Goal: Task Accomplishment & Management: Complete application form

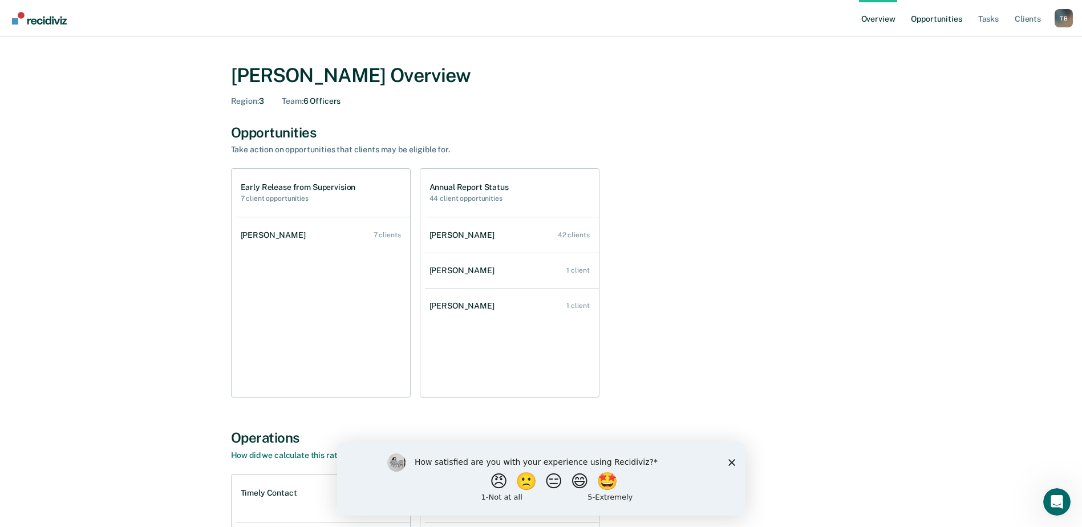
click at [946, 15] on link "Opportunities" at bounding box center [936, 18] width 55 height 37
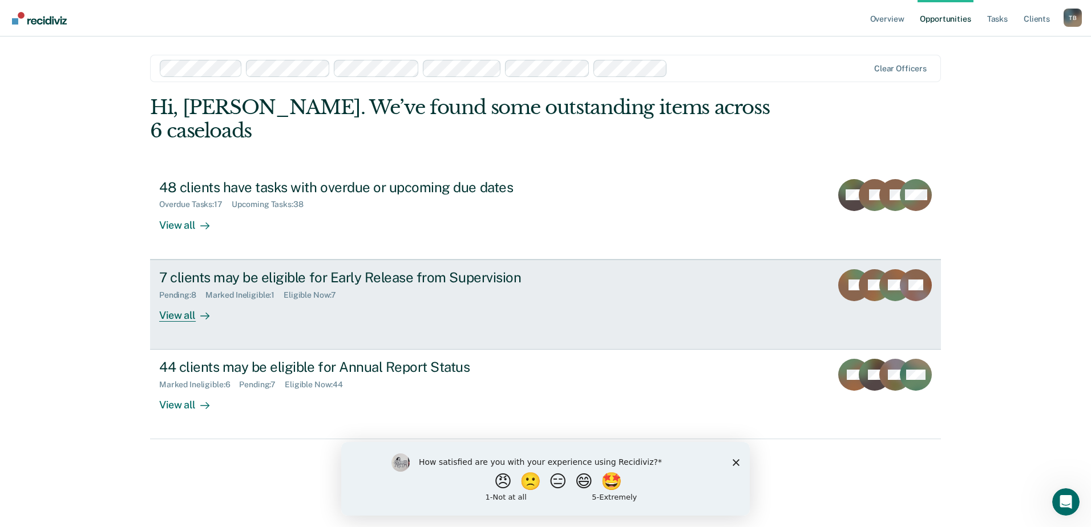
click at [172, 299] on div "View all" at bounding box center [191, 310] width 64 height 22
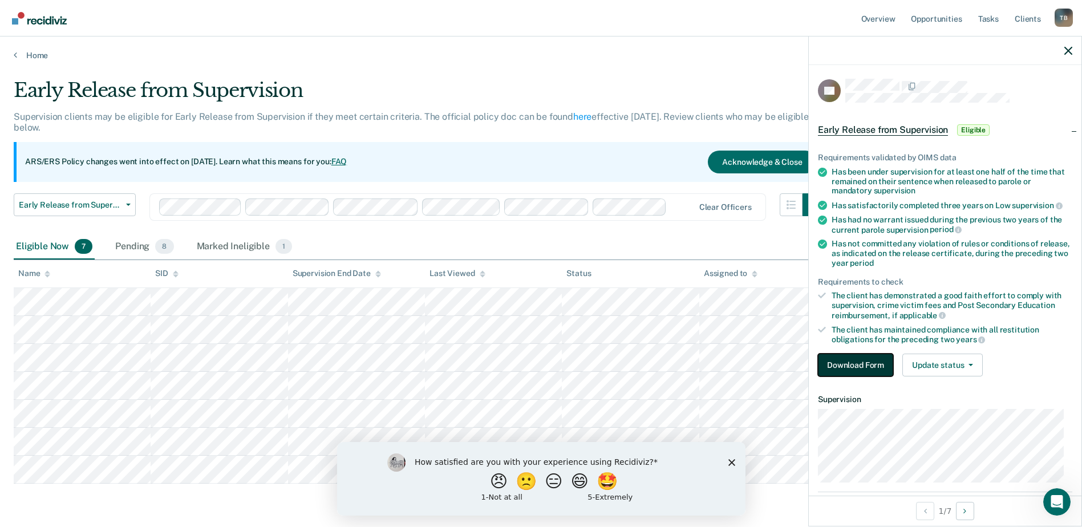
click at [868, 360] on button "Download Form" at bounding box center [855, 365] width 75 height 23
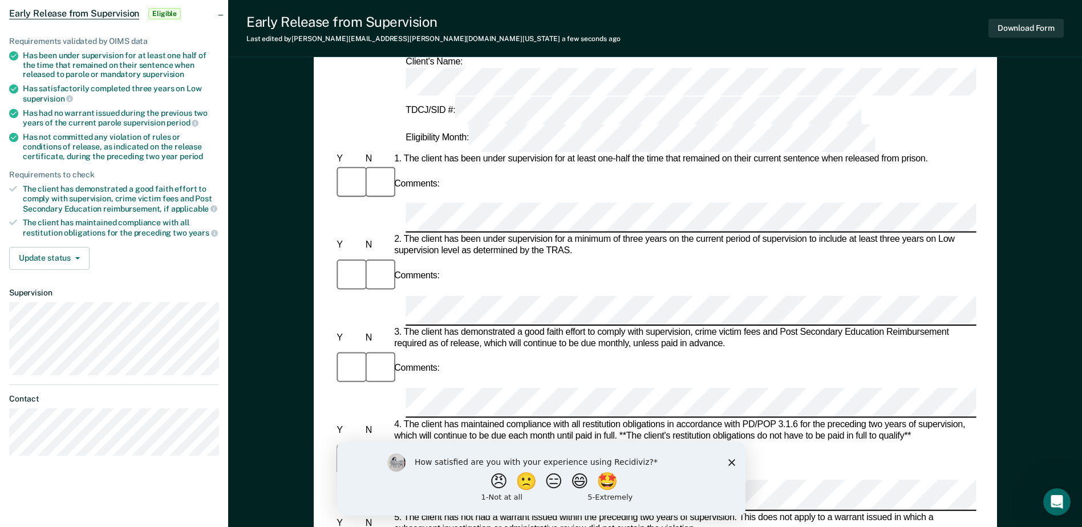
scroll to position [114, 0]
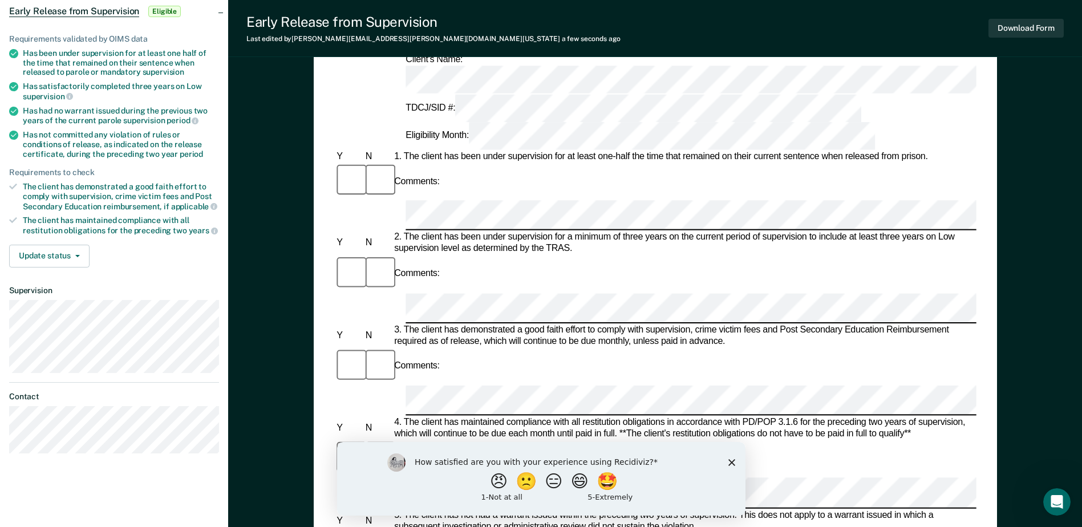
click at [461, 440] on div "Comments:" at bounding box center [655, 459] width 642 height 38
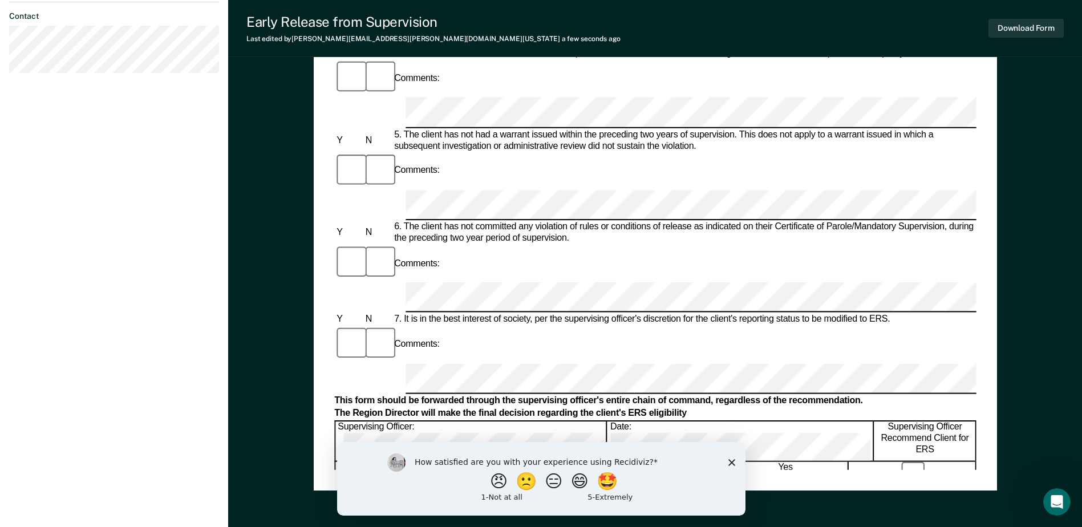
scroll to position [513, 0]
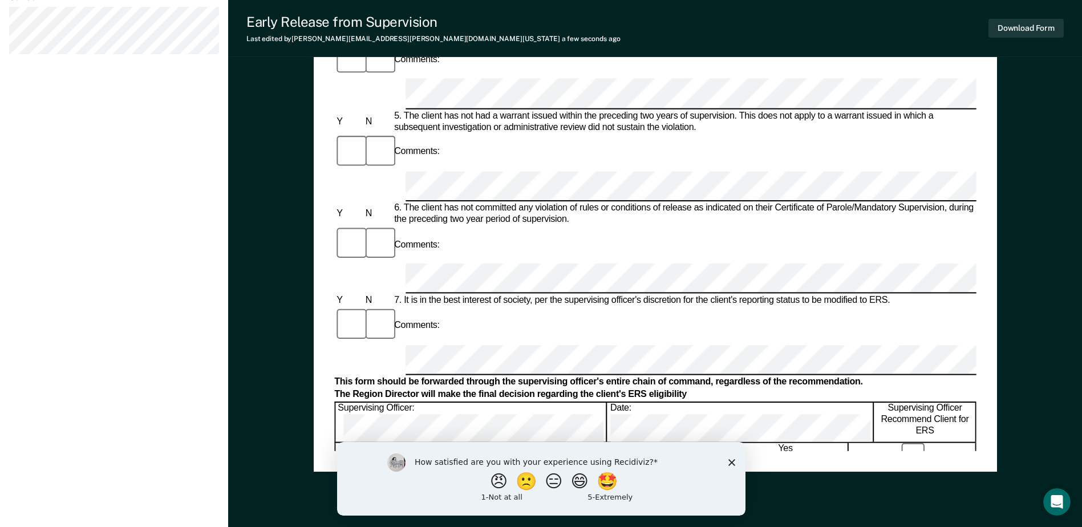
drag, startPoint x: 1035, startPoint y: 106, endPoint x: 1027, endPoint y: 30, distance: 76.3
click at [1033, 98] on div "Early Release from Supervision (ERS) Checklist, Recommendation, and Determinati…" at bounding box center [655, 58] width 854 height 1003
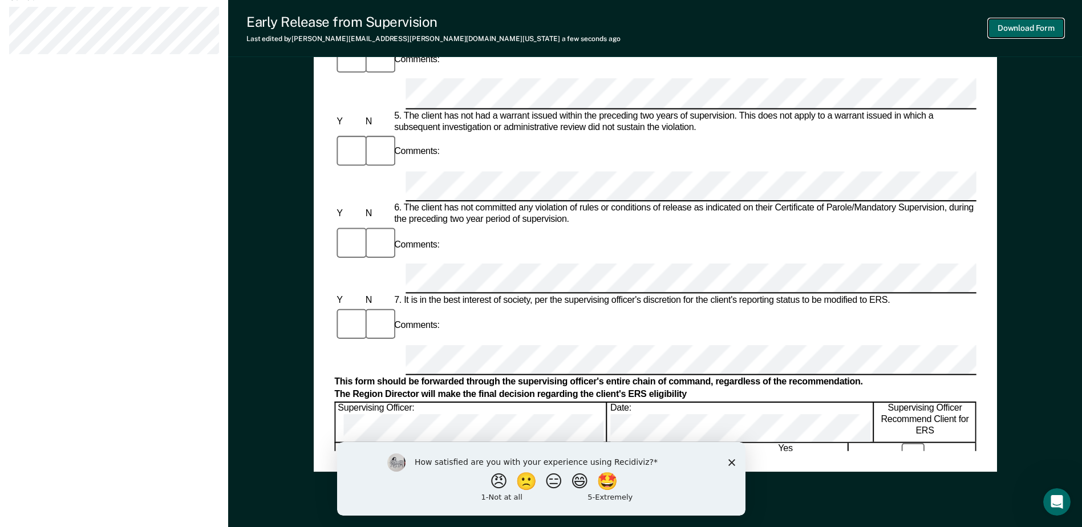
click at [1027, 25] on button "Download Form" at bounding box center [1025, 28] width 75 height 19
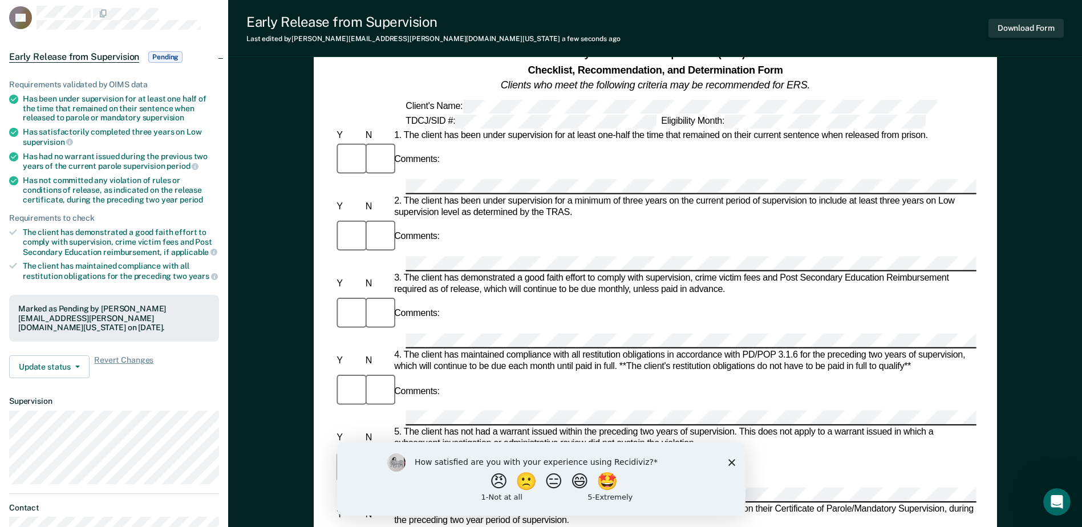
scroll to position [114, 0]
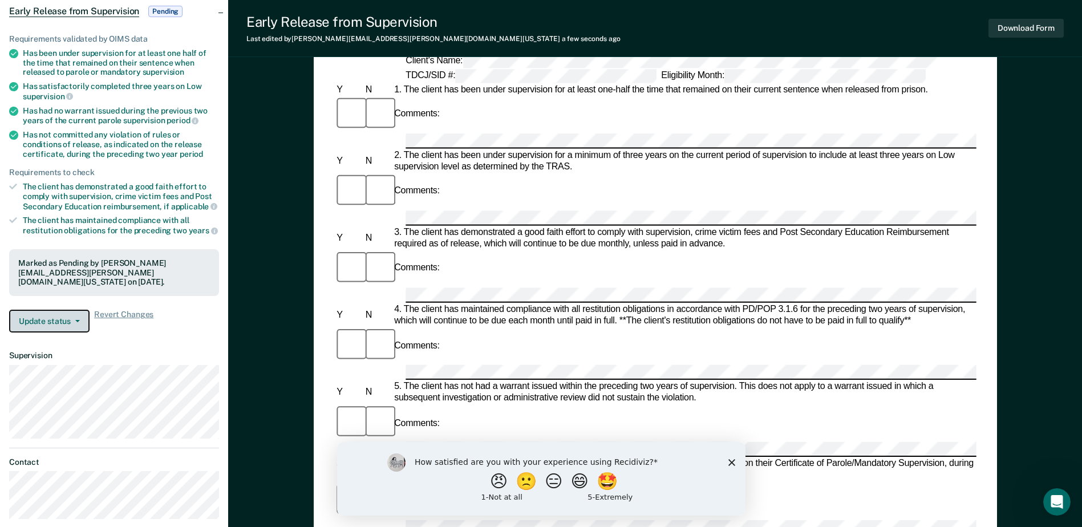
click at [32, 325] on button "Update status" at bounding box center [49, 321] width 80 height 23
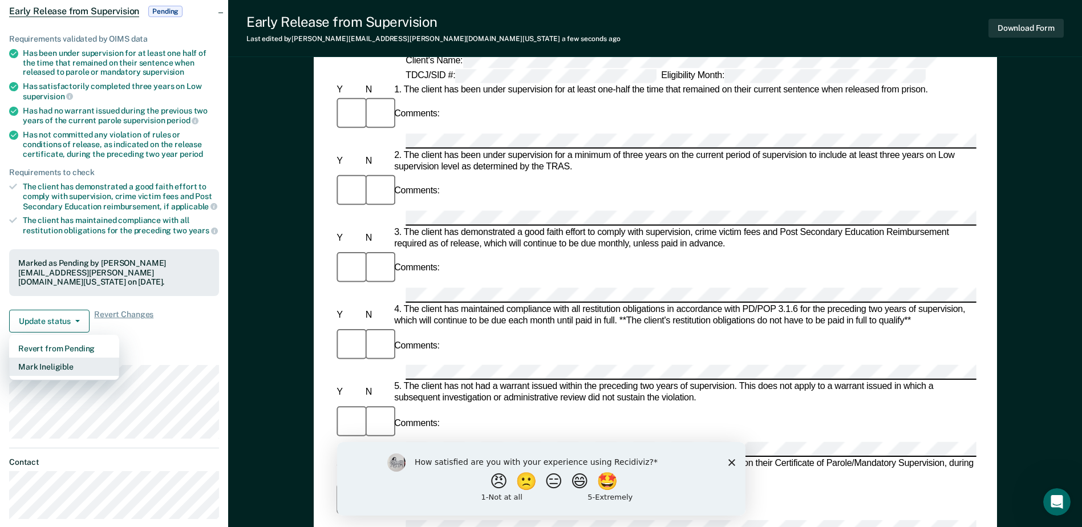
click at [35, 364] on button "Mark Ineligible" at bounding box center [64, 367] width 110 height 18
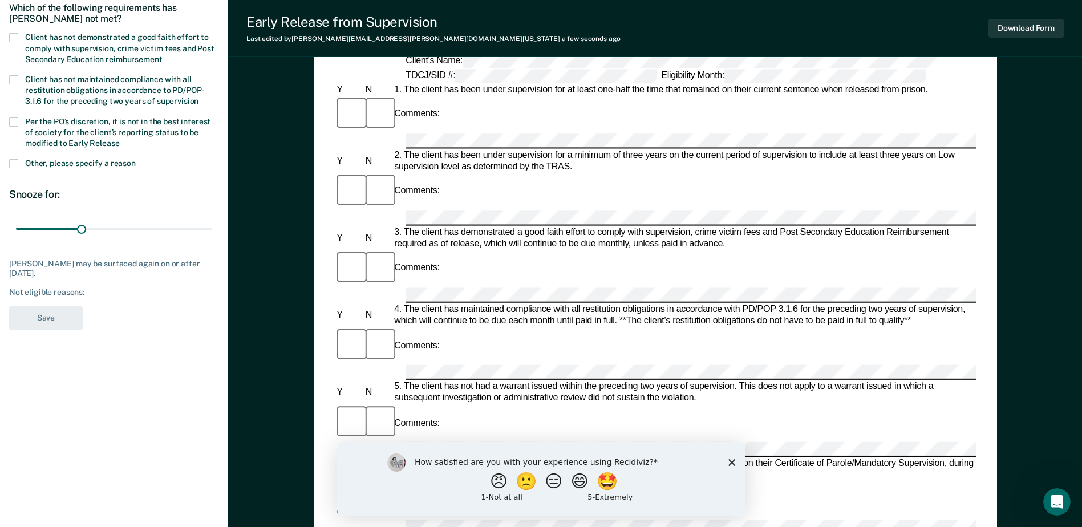
click at [15, 35] on span at bounding box center [13, 37] width 9 height 9
click at [162, 55] on input "Client has not demonstrated a good faith effort to comply with supervision, cri…" at bounding box center [162, 55] width 0 height 0
click at [15, 119] on span at bounding box center [13, 121] width 9 height 9
click at [120, 139] on input "Per the PO’s discretion, it is not in the best interest of society for the clie…" at bounding box center [120, 139] width 0 height 0
click at [56, 318] on button "Save" at bounding box center [46, 317] width 74 height 23
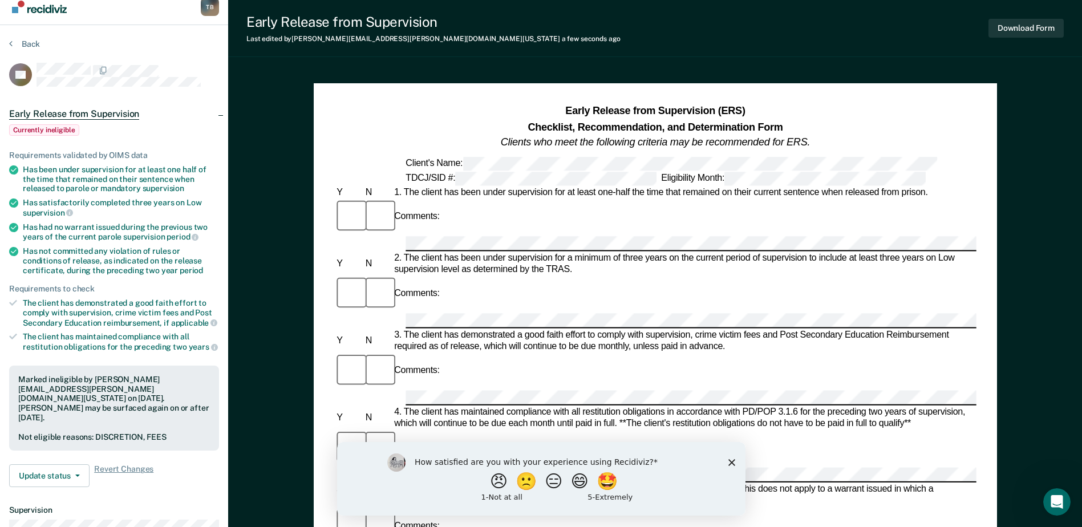
scroll to position [0, 0]
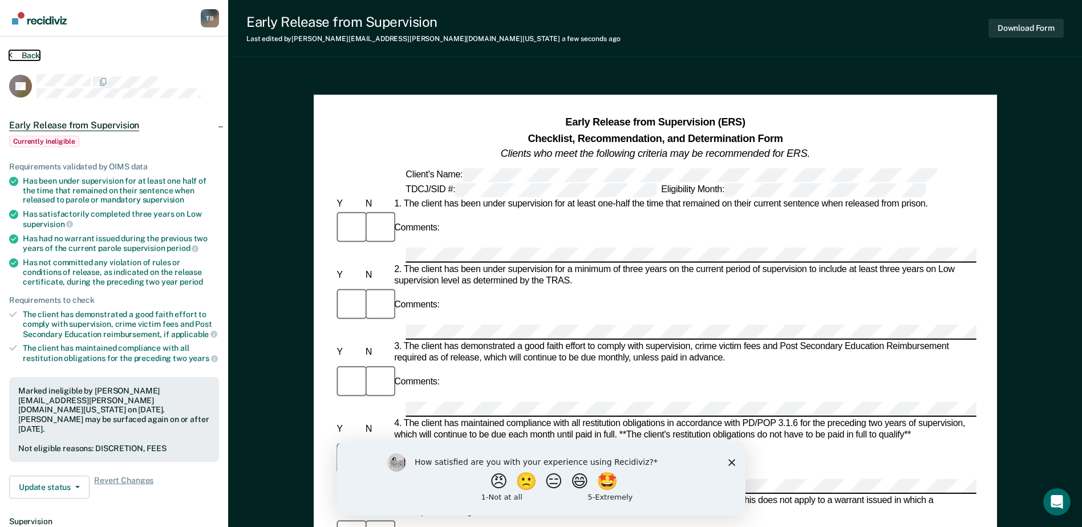
click at [17, 54] on button "Back" at bounding box center [24, 55] width 31 height 10
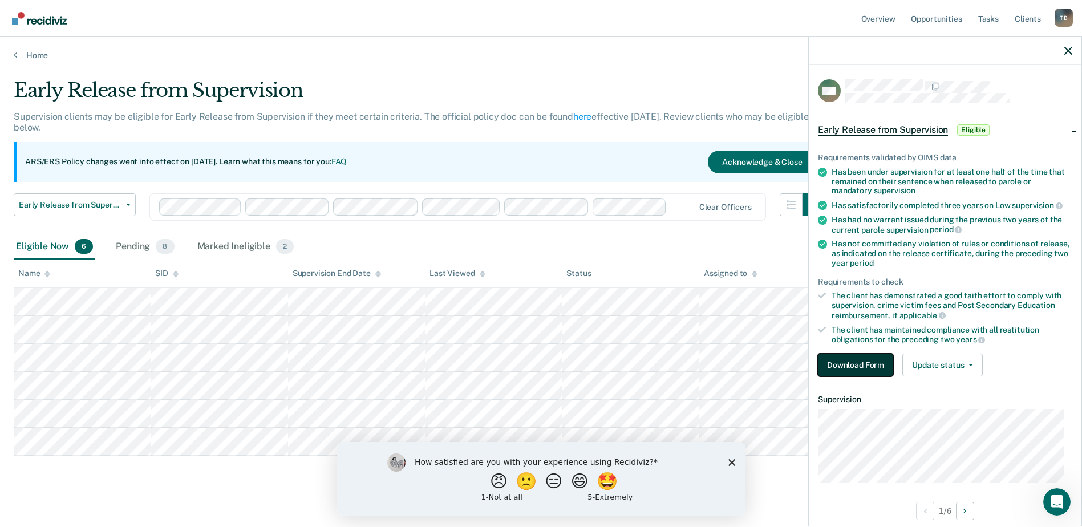
click at [852, 366] on button "Download Form" at bounding box center [855, 365] width 75 height 23
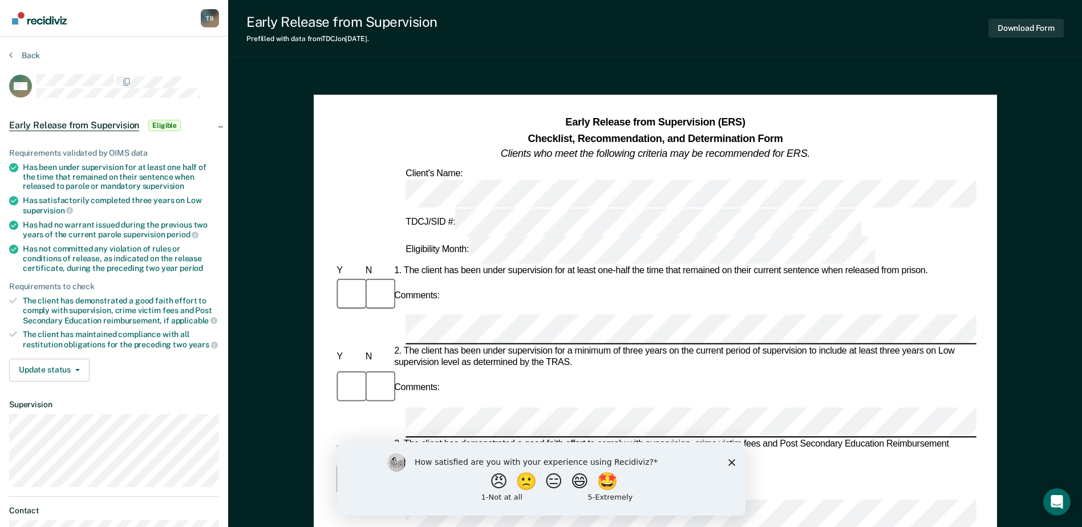
scroll to position [0, 2]
drag, startPoint x: 509, startPoint y: 225, endPoint x: 651, endPoint y: 214, distance: 141.9
click at [652, 277] on div "Comments:" at bounding box center [651, 296] width 642 height 38
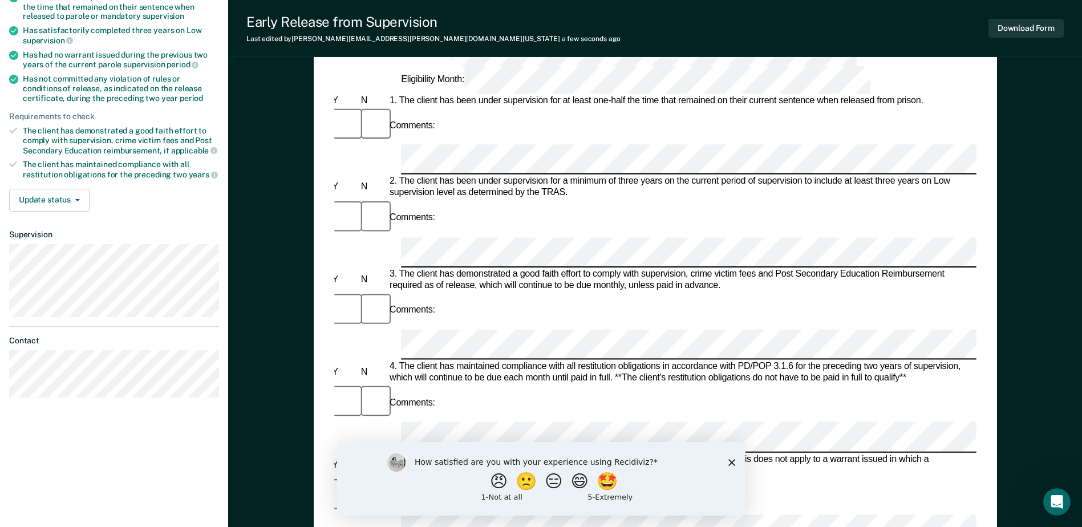
scroll to position [171, 0]
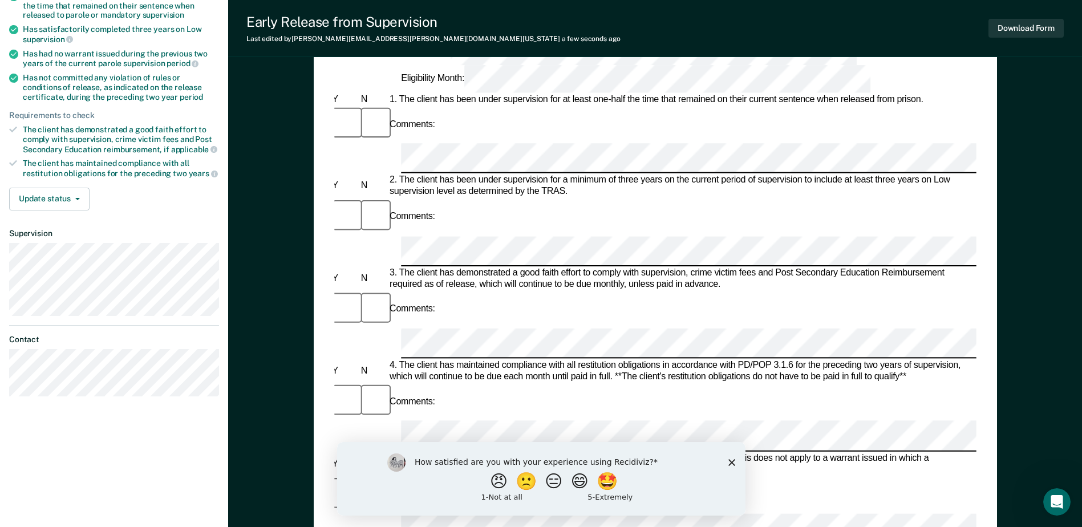
click at [463, 383] on div "Comments:" at bounding box center [651, 402] width 642 height 38
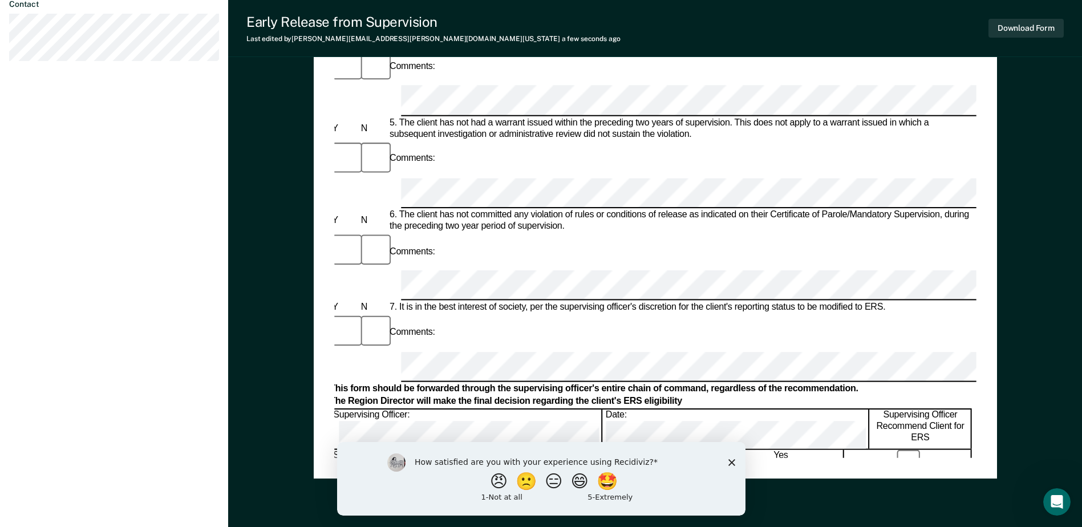
scroll to position [547, 0]
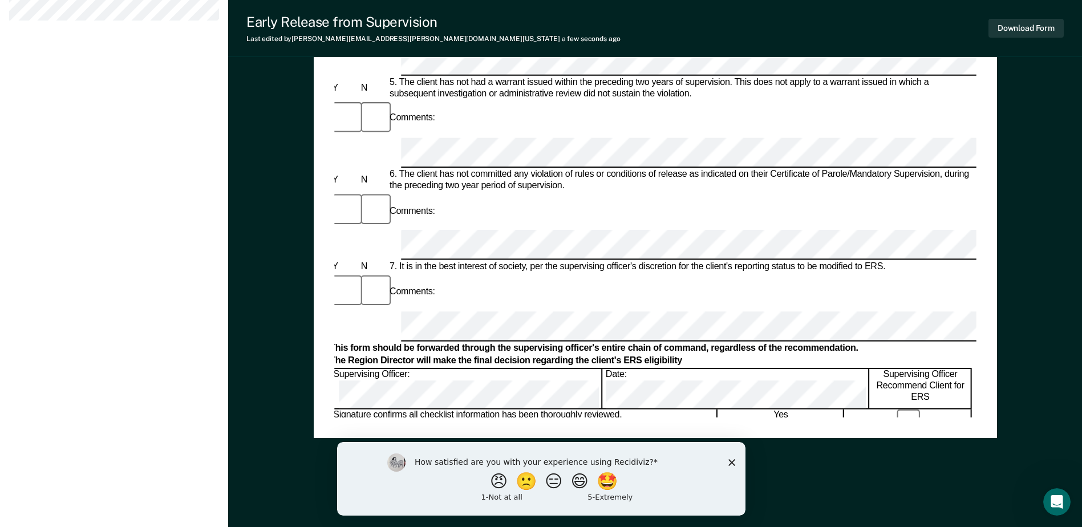
drag, startPoint x: 1044, startPoint y: 111, endPoint x: 1041, endPoint y: 96, distance: 15.1
click at [1043, 110] on div "Early Release from Supervision (ERS) Checklist, Recommendation, and Determinati…" at bounding box center [655, 25] width 854 height 1003
click at [1025, 27] on button "Download Form" at bounding box center [1025, 28] width 75 height 19
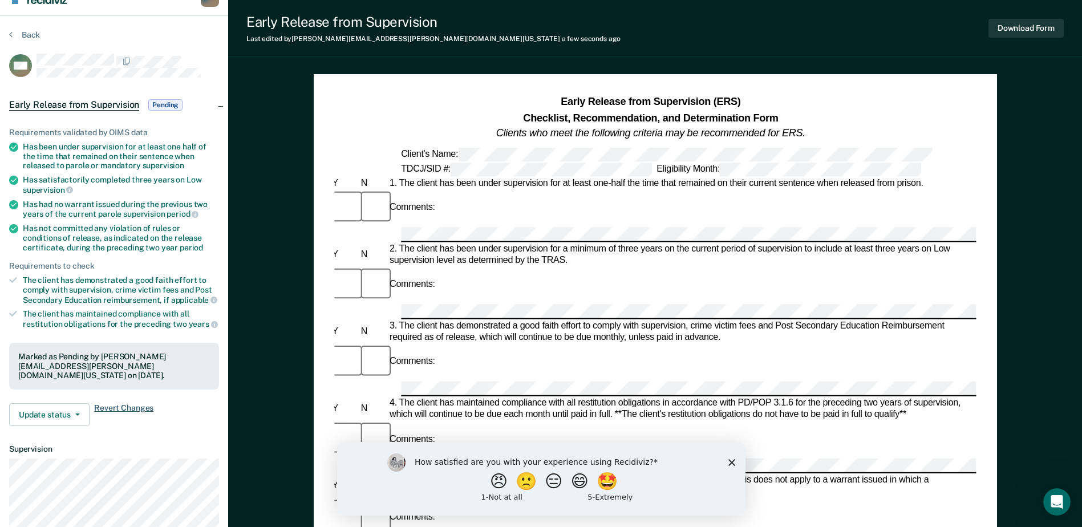
scroll to position [0, 0]
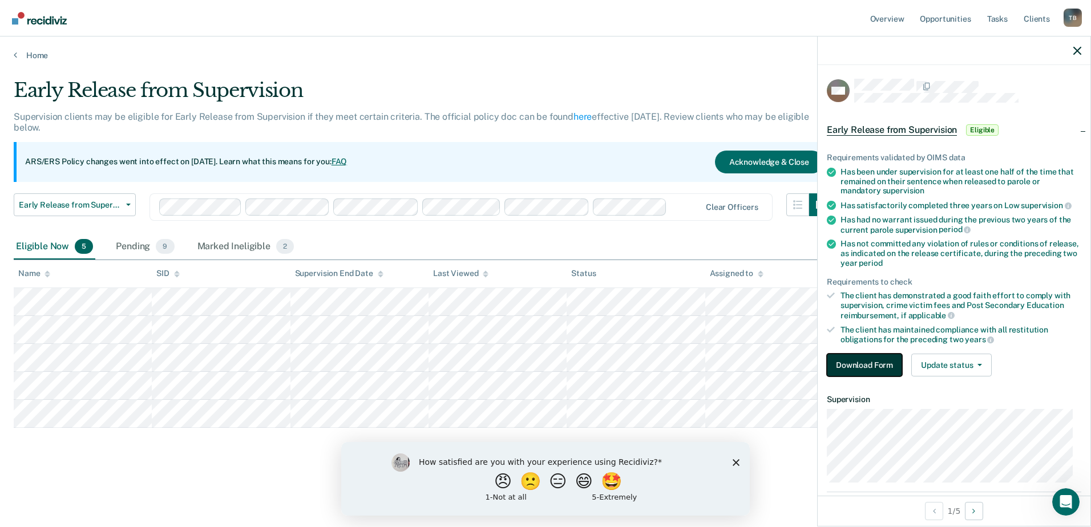
click at [879, 363] on button "Download Form" at bounding box center [863, 365] width 75 height 23
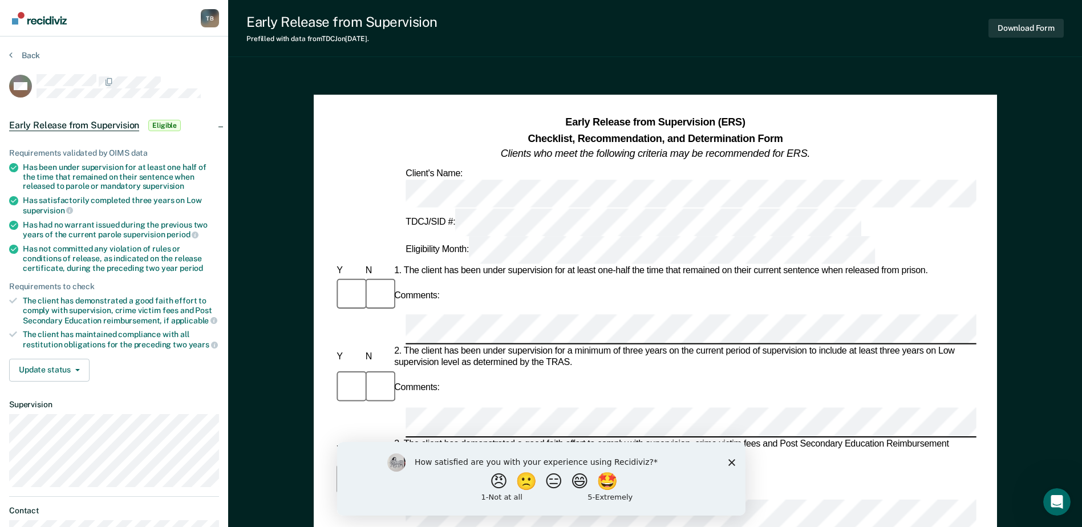
click at [470, 277] on div "Comments:" at bounding box center [655, 296] width 642 height 38
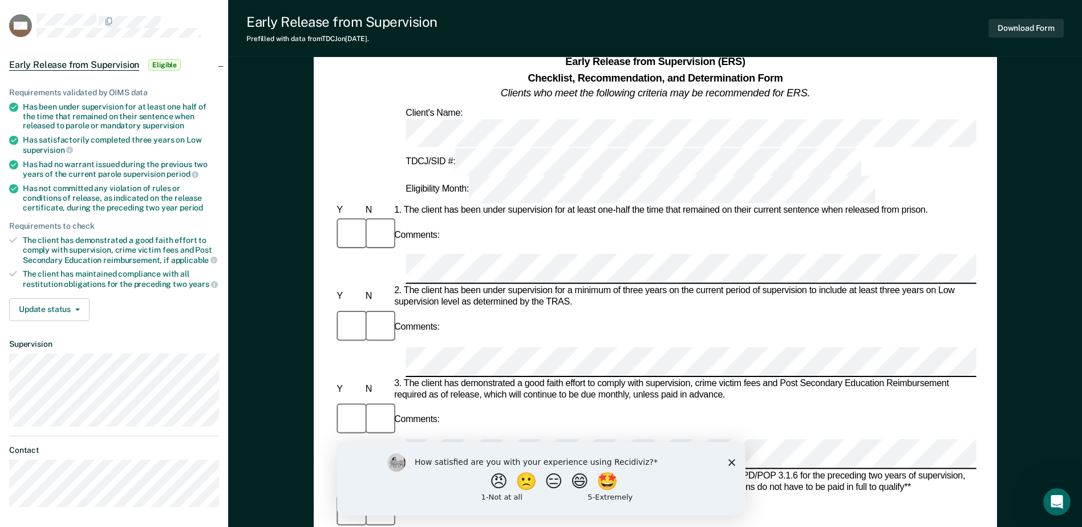
scroll to position [57, 0]
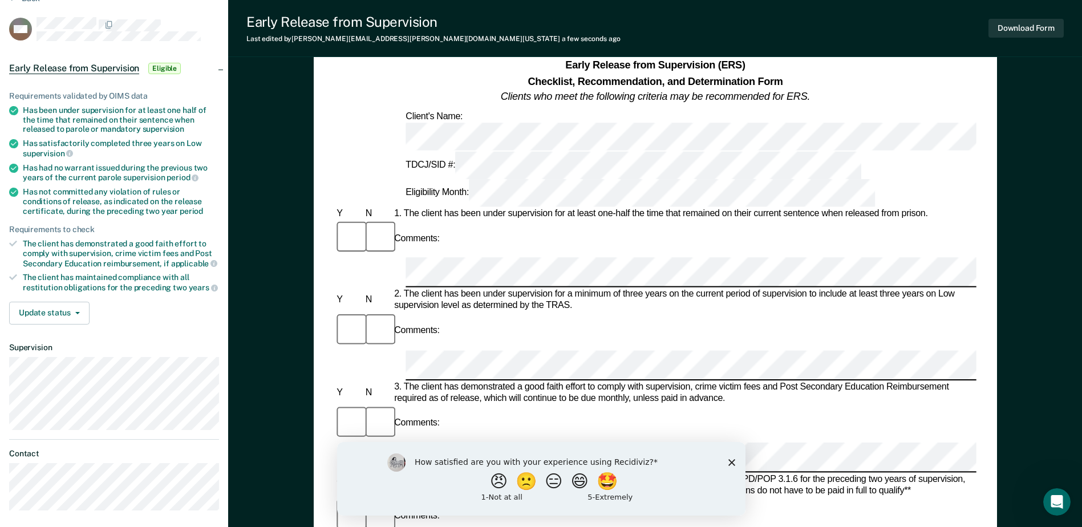
drag, startPoint x: 519, startPoint y: 189, endPoint x: 585, endPoint y: 221, distance: 73.2
click at [704, 312] on div "Comments:" at bounding box center [655, 331] width 642 height 38
click at [521, 312] on div "Comments:" at bounding box center [655, 331] width 642 height 38
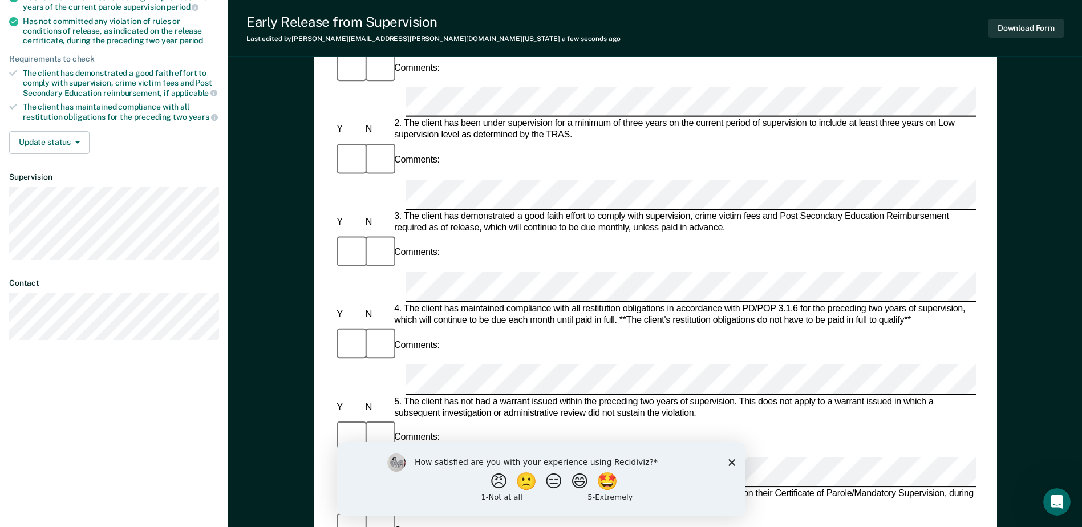
scroll to position [228, 0]
click at [484, 510] on div "Comments:" at bounding box center [655, 529] width 642 height 38
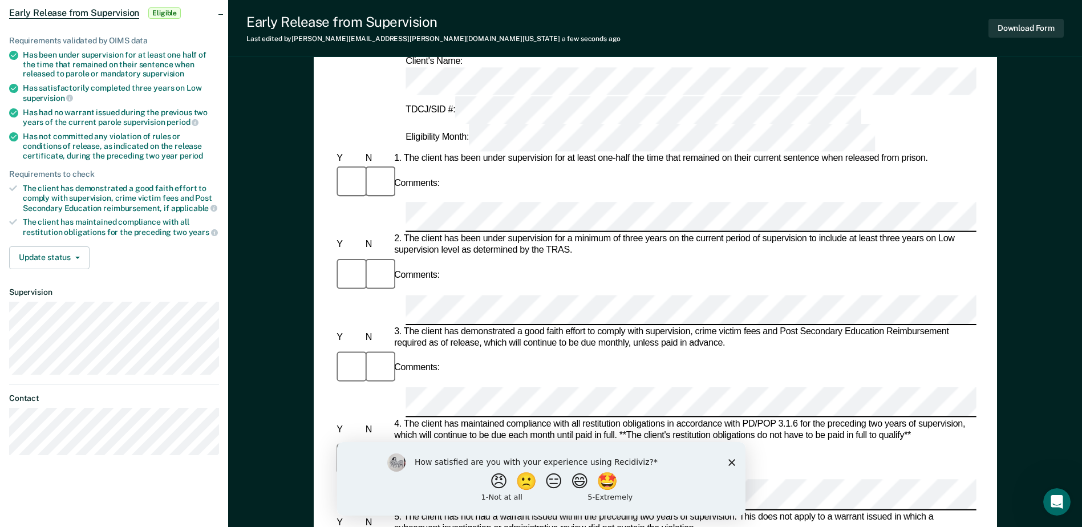
scroll to position [114, 0]
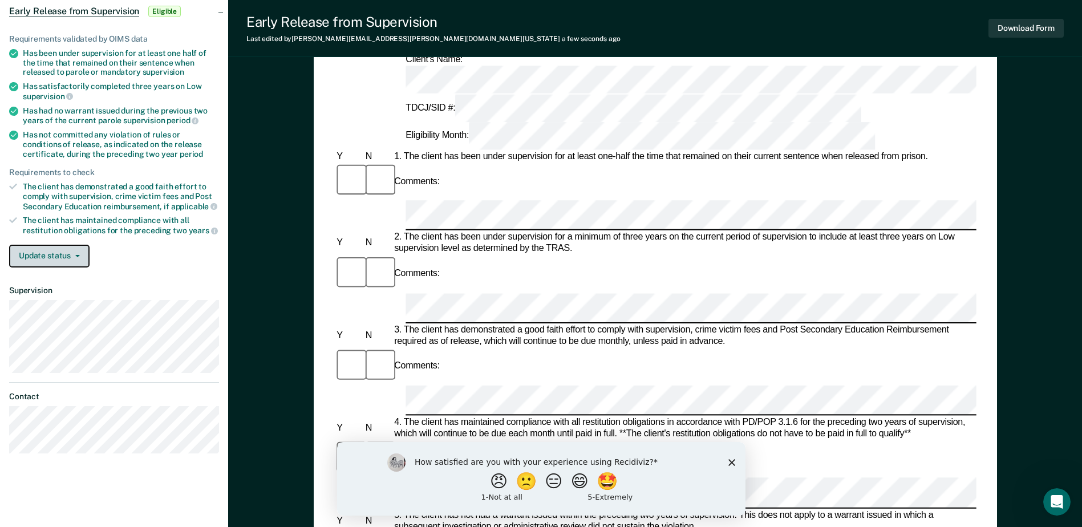
click at [78, 252] on button "Update status" at bounding box center [49, 256] width 80 height 23
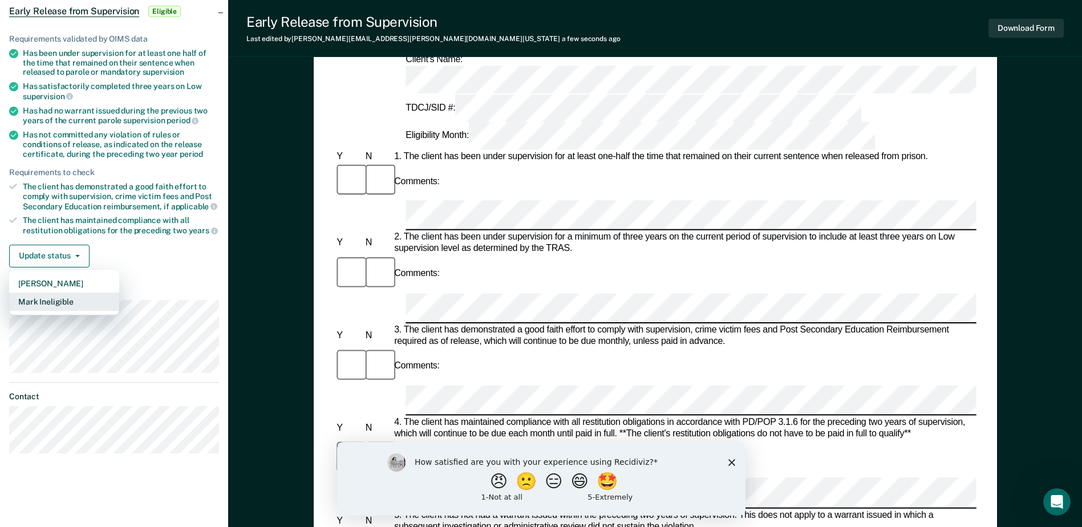
click at [70, 301] on button "Mark Ineligible" at bounding box center [64, 302] width 110 height 18
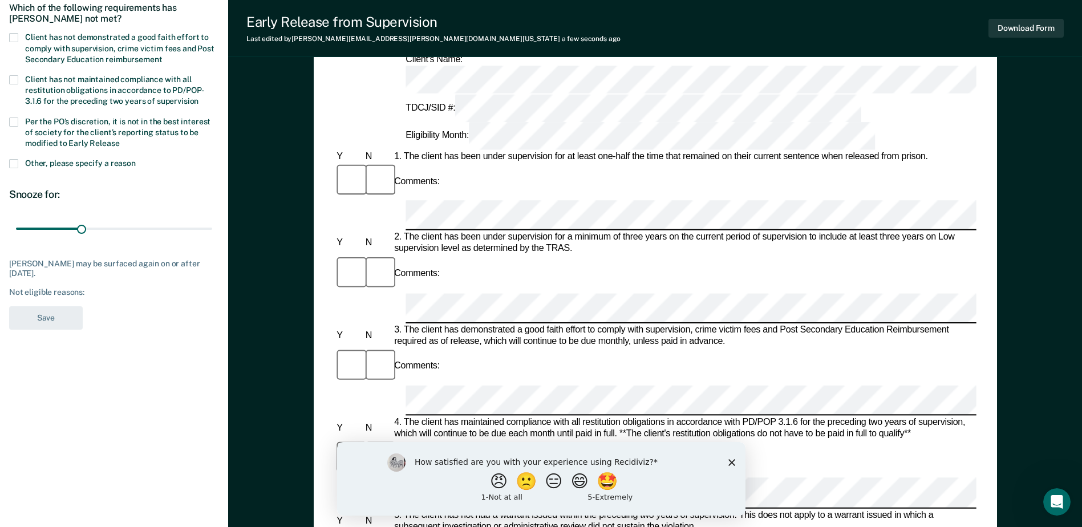
click at [13, 36] on span at bounding box center [13, 37] width 9 height 9
click at [162, 55] on input "Client has not demonstrated a good faith effort to comply with supervision, cri…" at bounding box center [162, 55] width 0 height 0
click at [16, 122] on span at bounding box center [13, 121] width 9 height 9
click at [120, 139] on input "Per the PO’s discretion, it is not in the best interest of society for the clie…" at bounding box center [120, 139] width 0 height 0
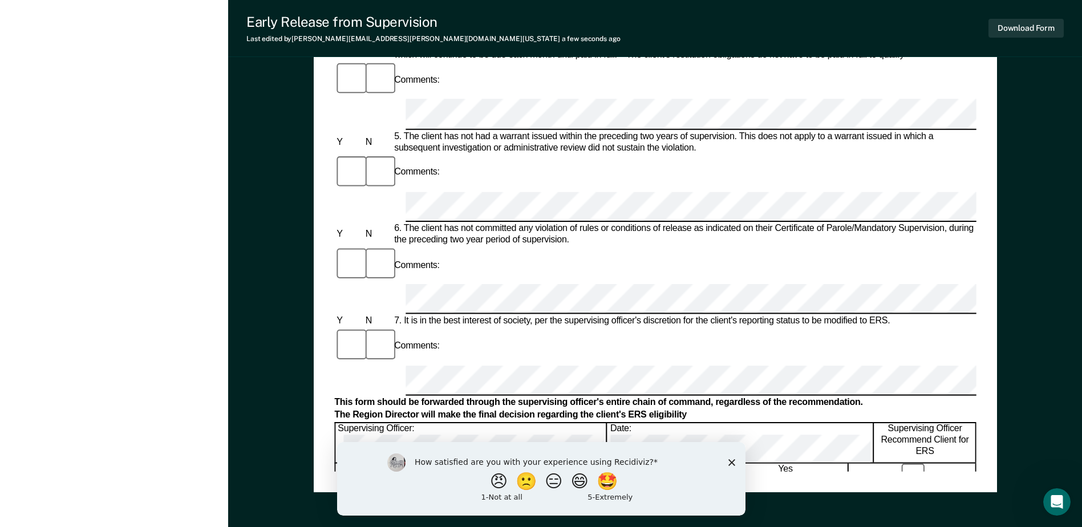
scroll to position [513, 0]
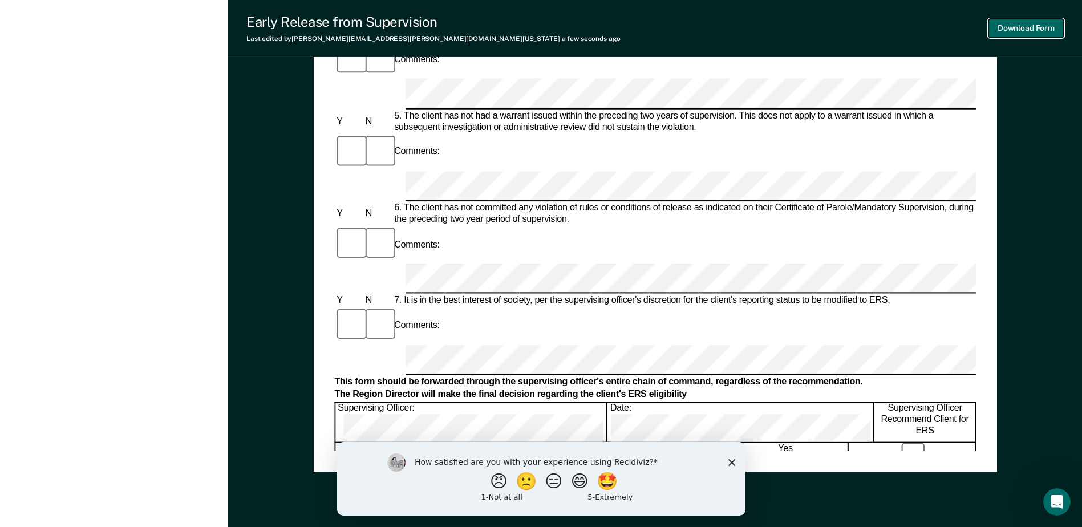
click at [1018, 25] on button "Download Form" at bounding box center [1025, 28] width 75 height 19
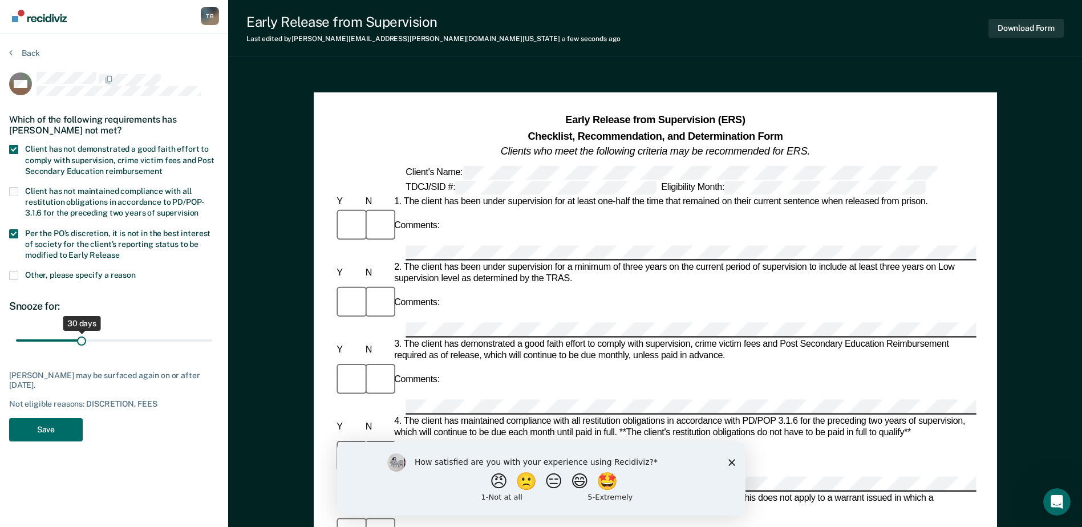
scroll to position [0, 0]
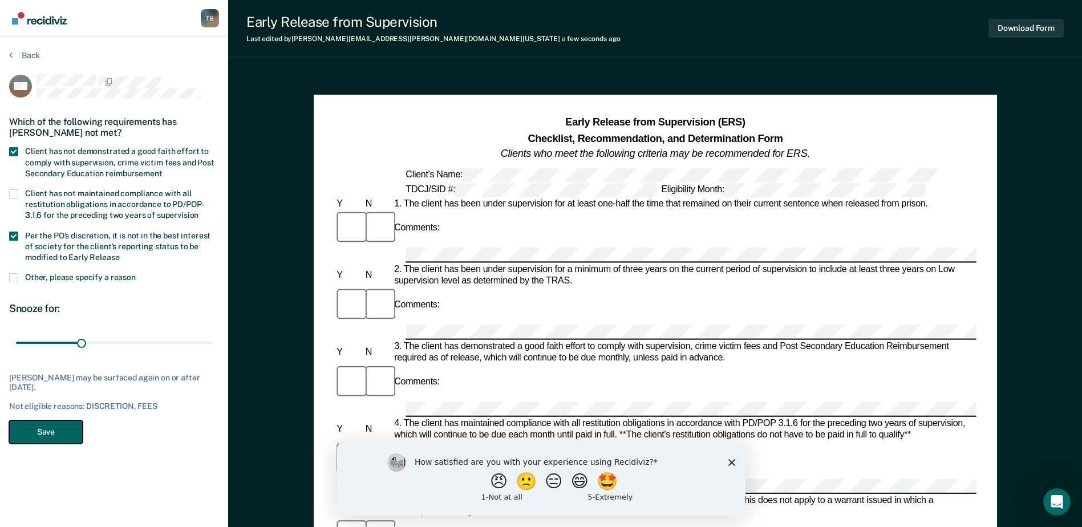
click at [59, 430] on button "Save" at bounding box center [46, 431] width 74 height 23
